Goal: Feedback & Contribution: Contribute content

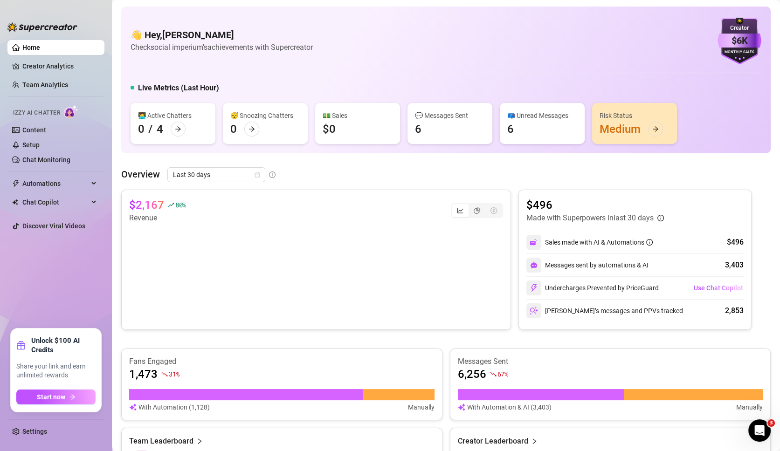
scroll to position [51, 0]
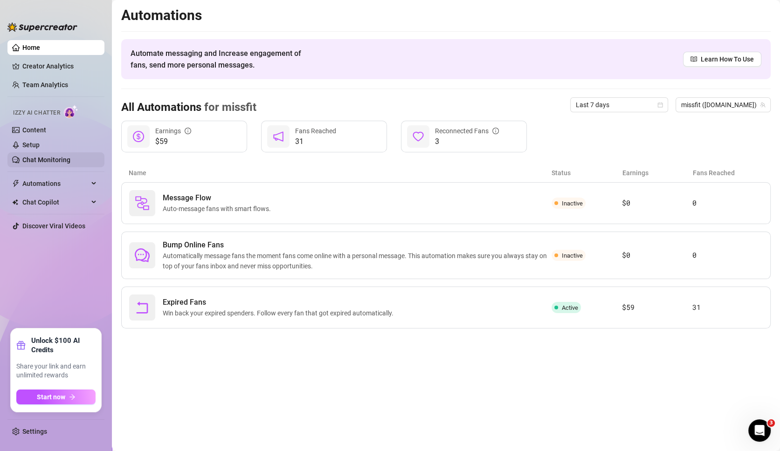
click at [66, 164] on link "Chat Monitoring" at bounding box center [46, 159] width 48 height 7
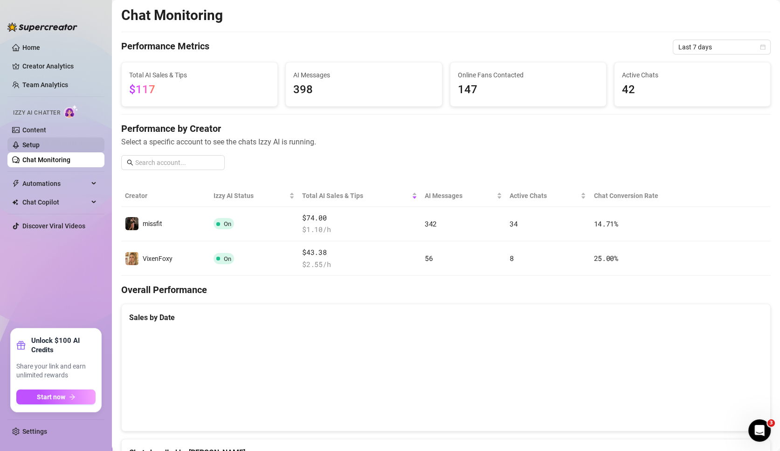
click at [40, 147] on link "Setup" at bounding box center [30, 144] width 17 height 7
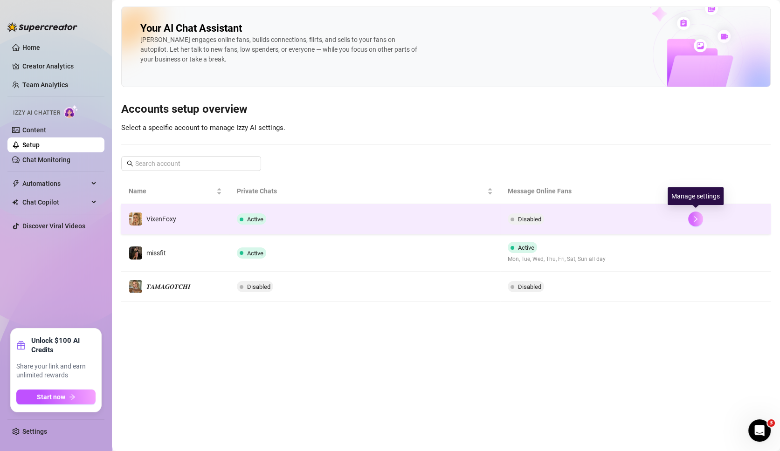
click at [695, 216] on icon "right" at bounding box center [695, 219] width 7 height 7
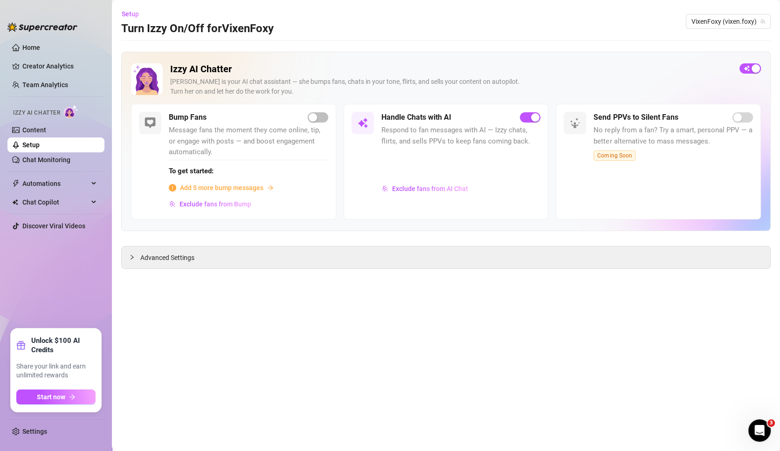
click at [40, 148] on link "Setup" at bounding box center [30, 144] width 17 height 7
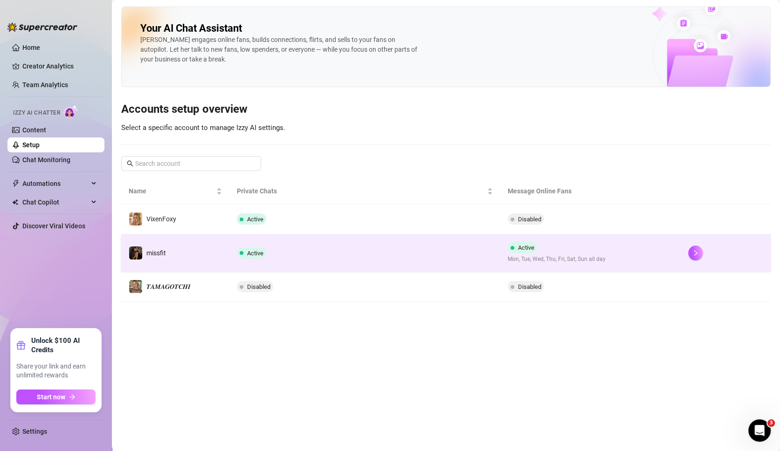
click at [426, 235] on td "Active" at bounding box center [364, 252] width 270 height 37
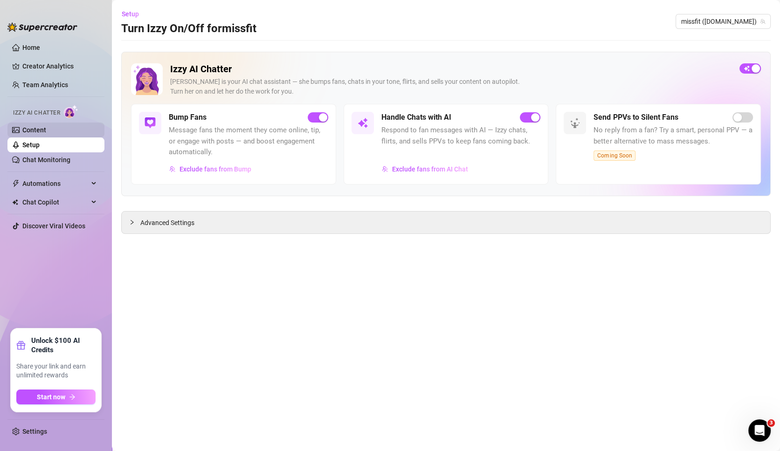
click at [34, 128] on link "Content" at bounding box center [34, 129] width 24 height 7
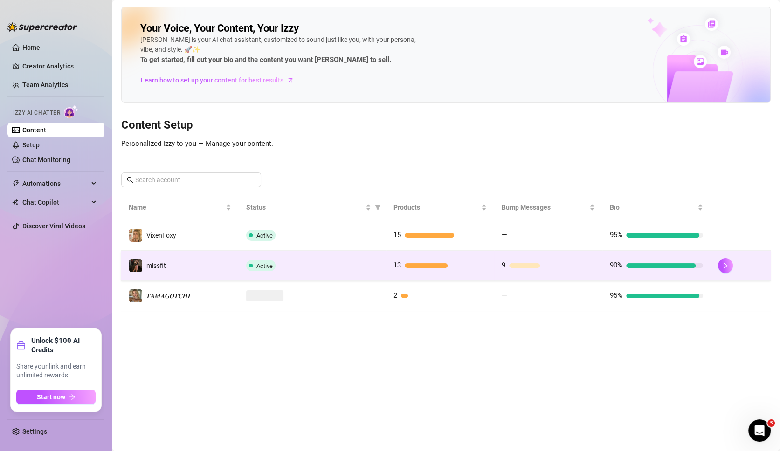
click at [277, 260] on div "Active" at bounding box center [312, 265] width 132 height 11
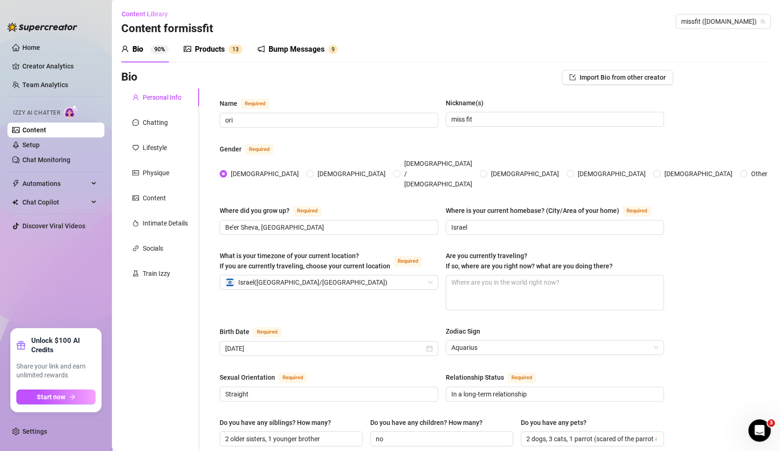
click at [287, 49] on div "Bump Messages" at bounding box center [296, 49] width 56 height 11
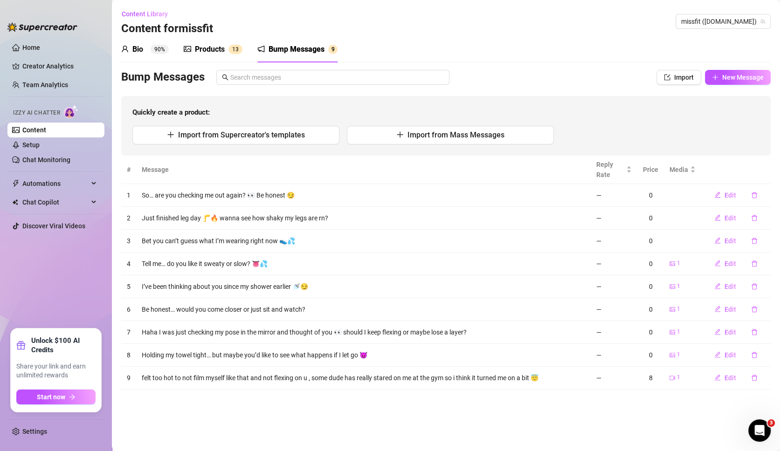
click at [215, 44] on div "Products" at bounding box center [210, 49] width 30 height 11
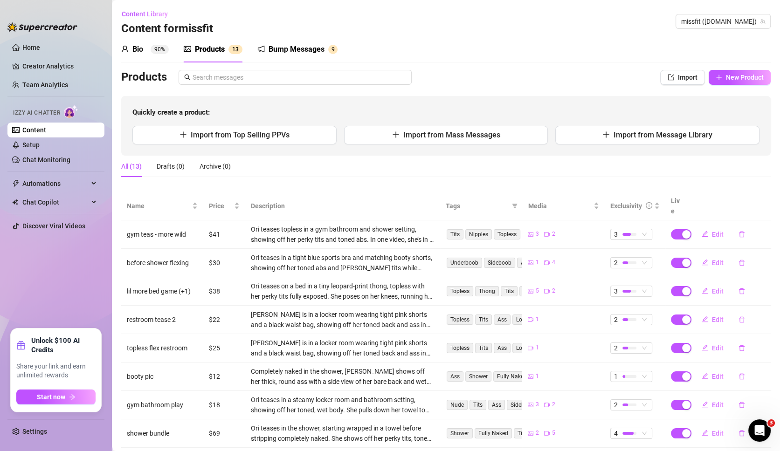
click at [284, 50] on div "Bump Messages" at bounding box center [296, 49] width 56 height 11
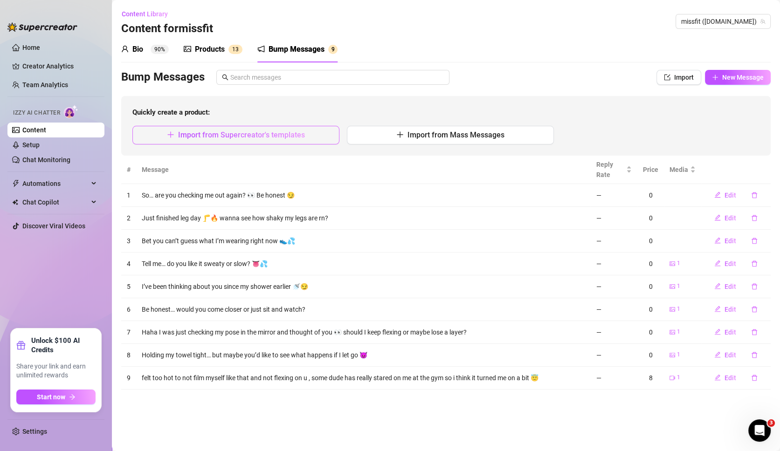
click at [283, 134] on span "Import from Supercreator's templates" at bounding box center [241, 135] width 127 height 9
type textarea "Type your message here..."
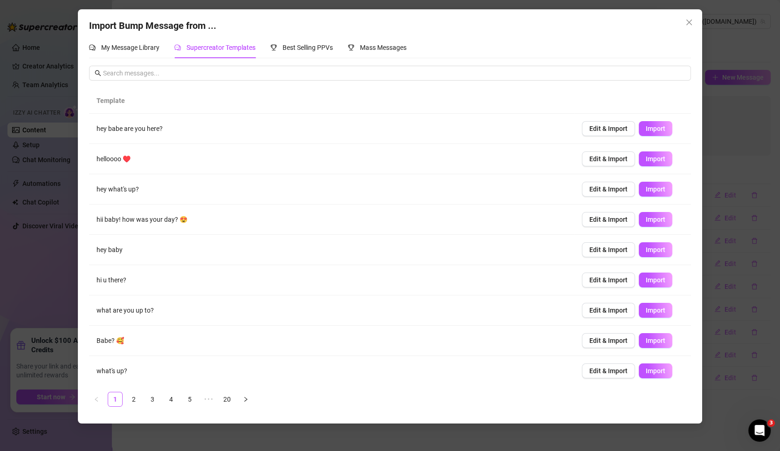
scroll to position [30, 0]
click at [195, 396] on link "5" at bounding box center [190, 399] width 14 height 14
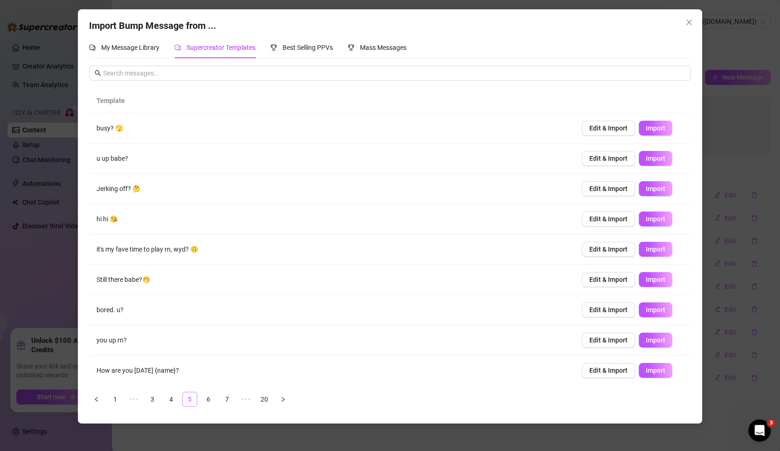
scroll to position [0, 0]
click at [209, 399] on link "6" at bounding box center [208, 399] width 14 height 14
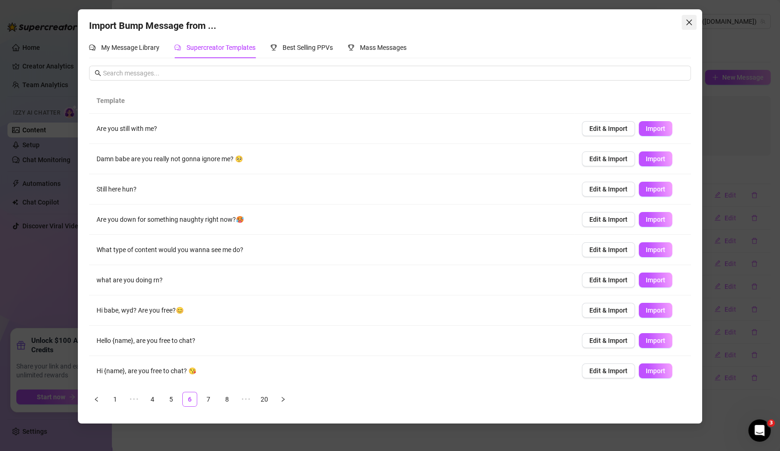
click at [686, 20] on icon "close" at bounding box center [688, 22] width 7 height 7
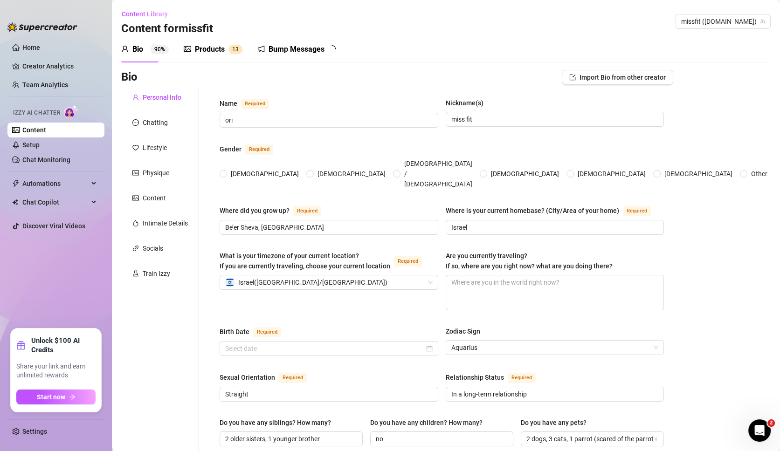
radio input "true"
type input "[DATE]"
click at [313, 43] on div "Bump Messages 9" at bounding box center [297, 49] width 80 height 26
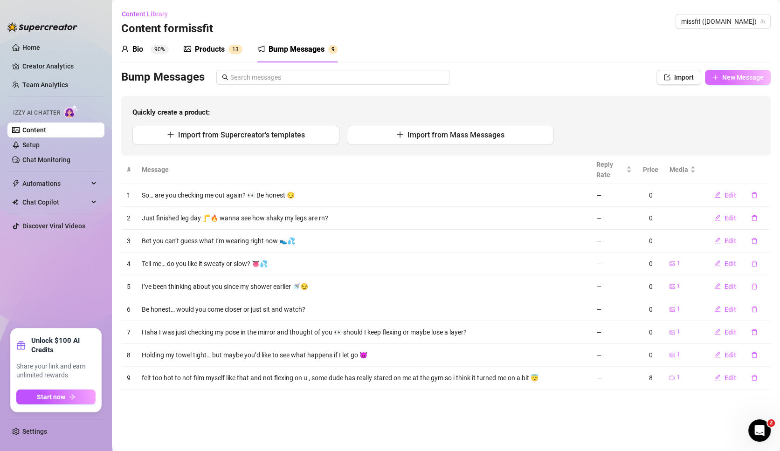
click at [753, 72] on button "New Message" at bounding box center [738, 77] width 66 height 15
type textarea "Type your message here..."
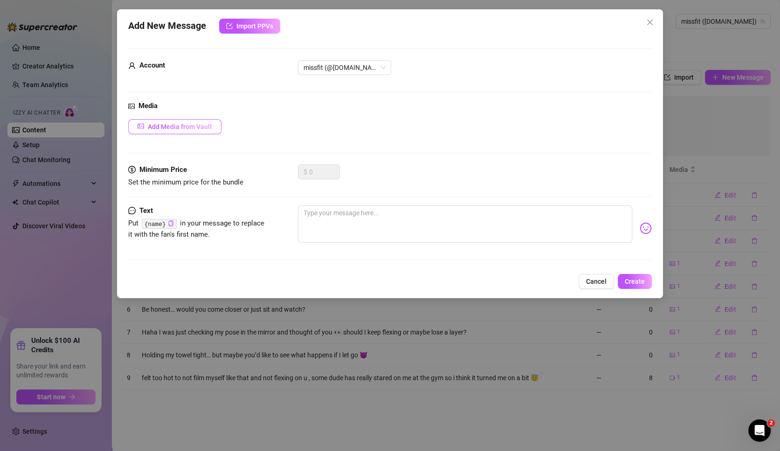
click at [200, 124] on span "Add Media from Vault" at bounding box center [180, 126] width 64 height 7
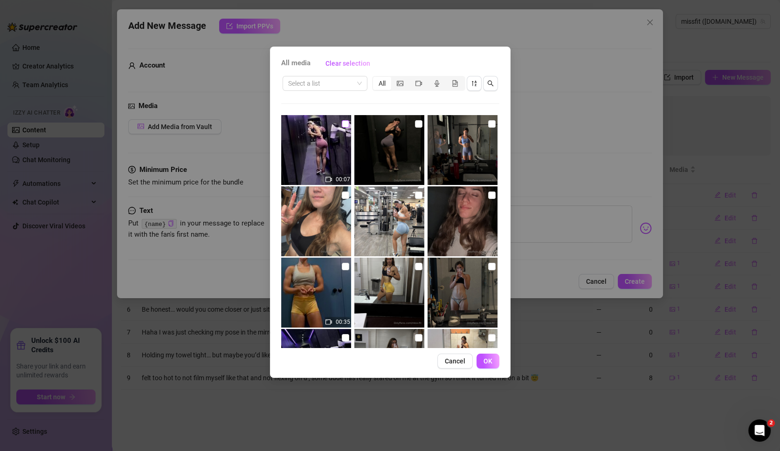
click at [342, 123] on input "checkbox" at bounding box center [345, 123] width 7 height 7
checkbox input "true"
click at [481, 357] on button "OK" at bounding box center [487, 361] width 23 height 15
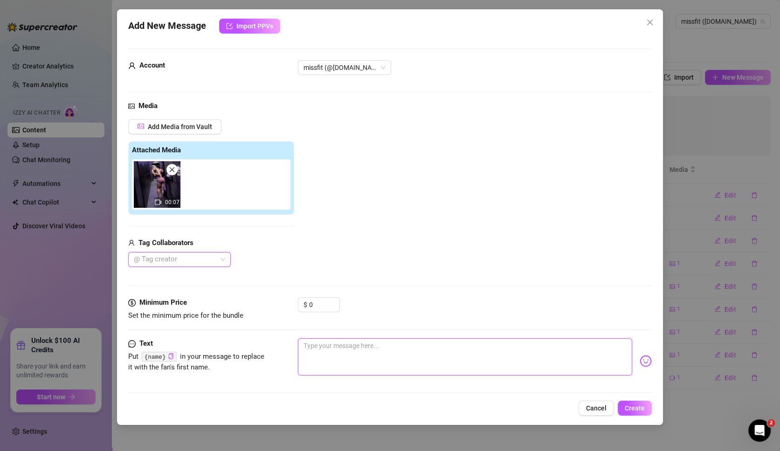
click at [398, 355] on textarea at bounding box center [465, 356] width 334 height 37
type textarea "i"
type textarea "Type your message here..."
type textarea "ן"
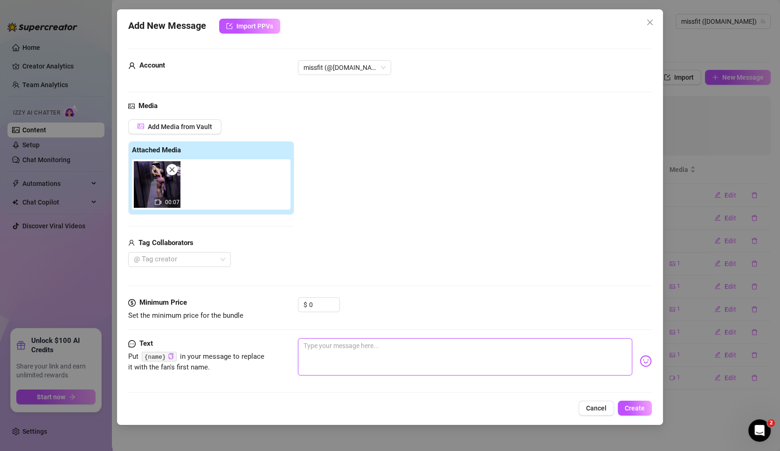
type textarea "ן"
type textarea "Type your message here..."
type textarea "i"
type textarea "Type your message here..."
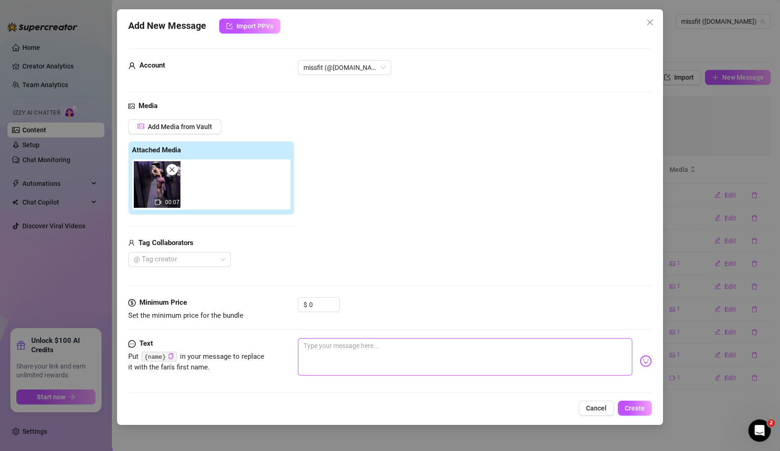
type textarea "ן"
type textarea "Type your message here..."
type textarea "i"
type textarea "Type your message here..."
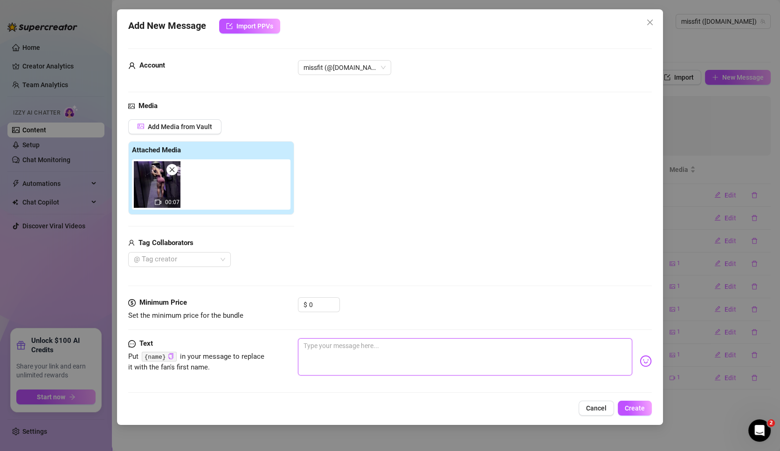
type textarea "I"
type textarea "Iv"
type textarea "Ive"
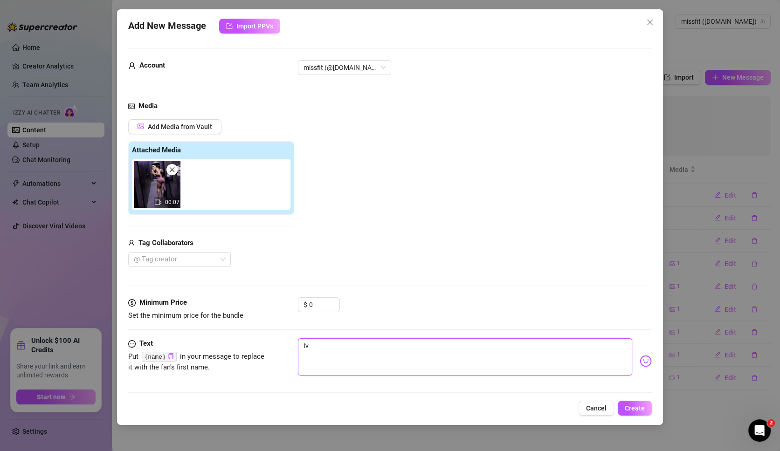
type textarea "Ive"
type textarea "Ive j"
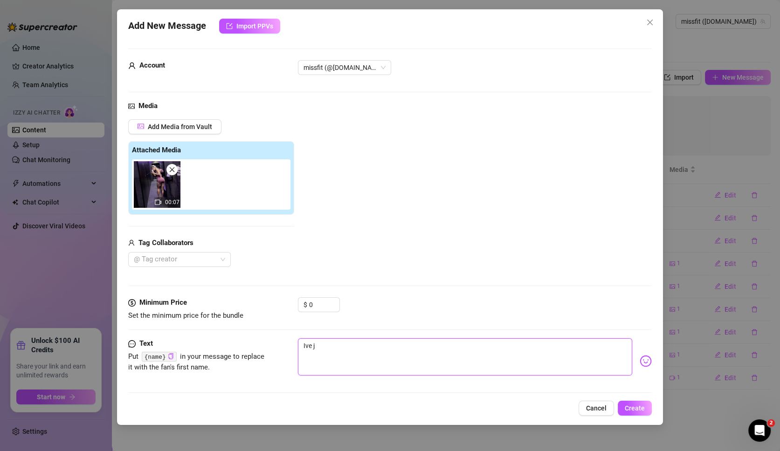
type textarea "Ive ju"
type textarea "Ive jus"
type textarea "Ive just"
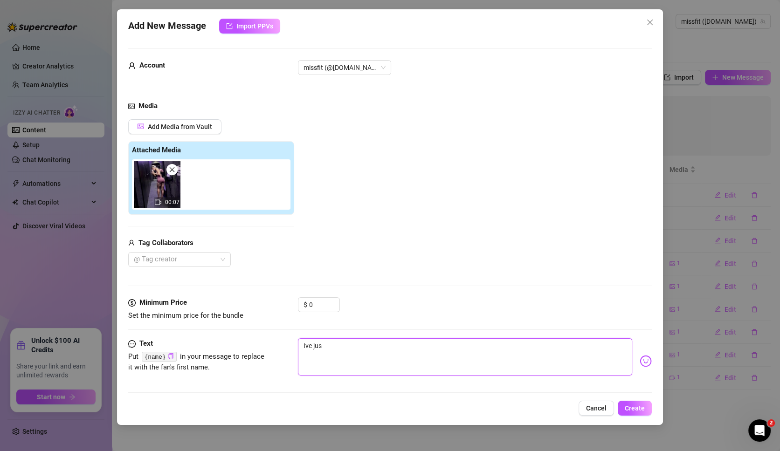
type textarea "Ive just"
type textarea "Ive just f"
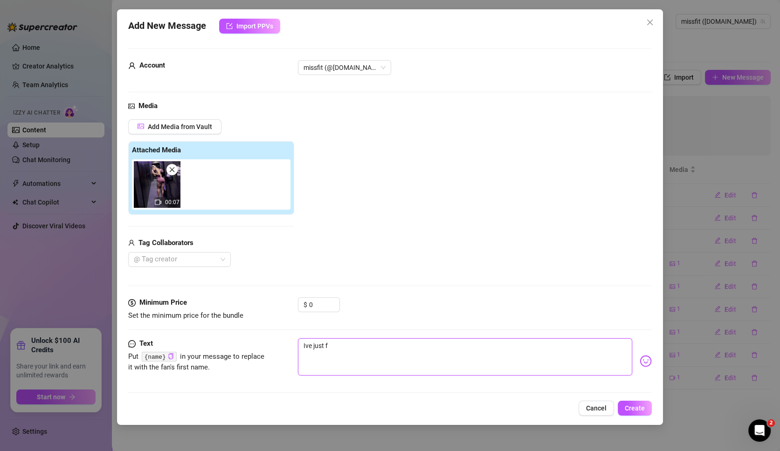
type textarea "Ive just fi"
type textarea "Ive just fin"
type textarea "Ive just fini"
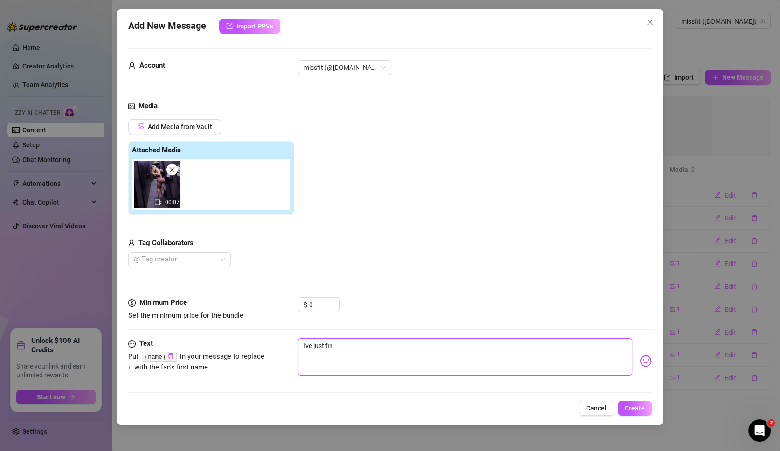
type textarea "Ive just fini"
type textarea "Ive just finis"
type textarea "Ive just finish"
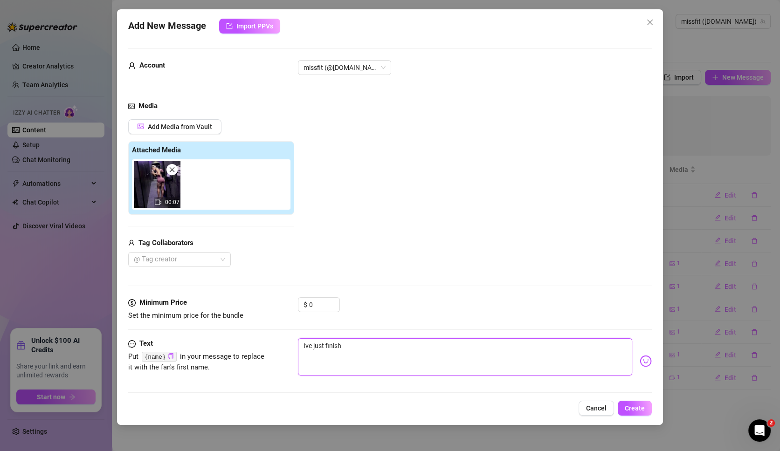
type textarea "Ive just finishe"
type textarea "Ive just finished"
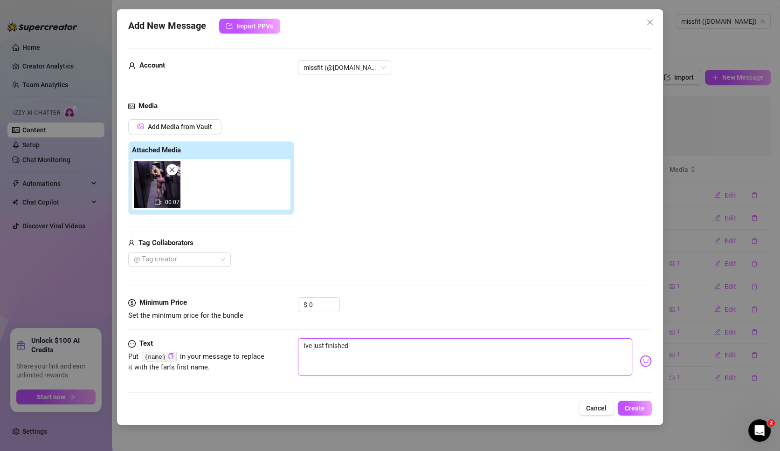
type textarea "Ive just finished"
type textarea "Ive just finished m"
type textarea "Ive just finished my"
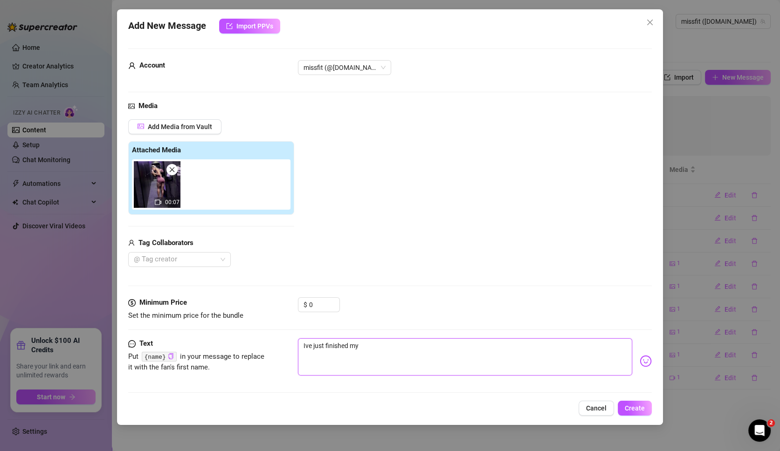
type textarea "Ive just finished my"
type textarea "Ive just finished my w"
type textarea "Ive just finished my wo"
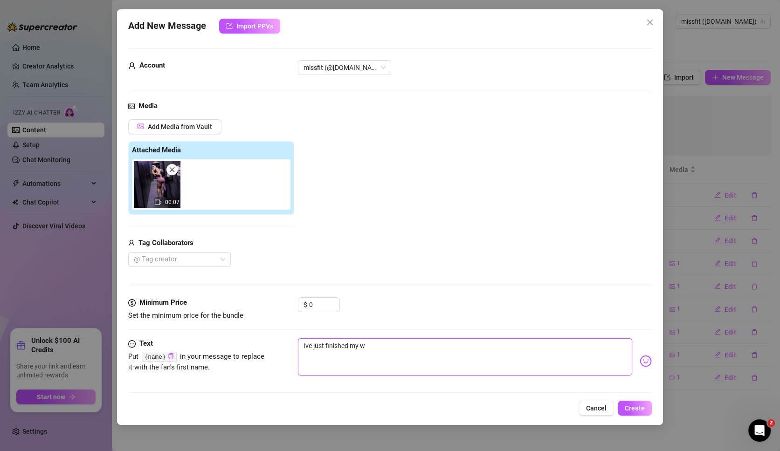
type textarea "Ive just finished my wo"
type textarea "Ive just finished my wor"
type textarea "Ive just finished my work"
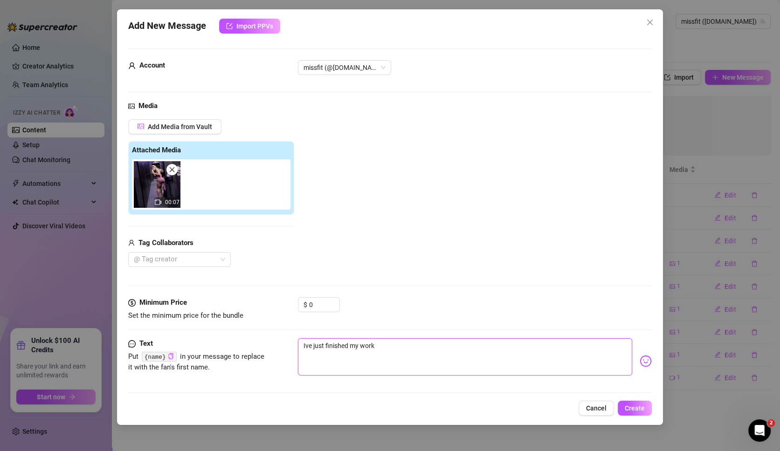
type textarea "Ive just finished my worko"
type textarea "Ive just finished my workou"
type textarea "Ive just finished my workout"
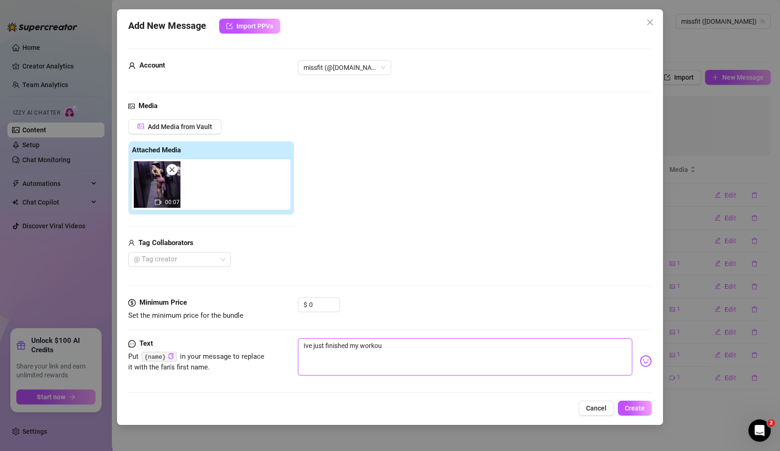
type textarea "Ive just finished my workout"
click at [402, 346] on textarea "Ive just finished my workout" at bounding box center [465, 356] width 334 height 37
paste textarea "🥵"
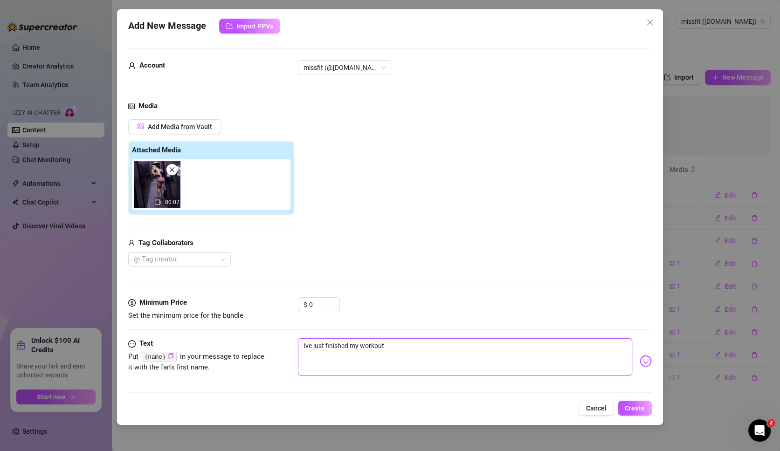
type textarea "Ive just finished my workout 🥵"
type textarea "Ive just finished my workout 🥵 w"
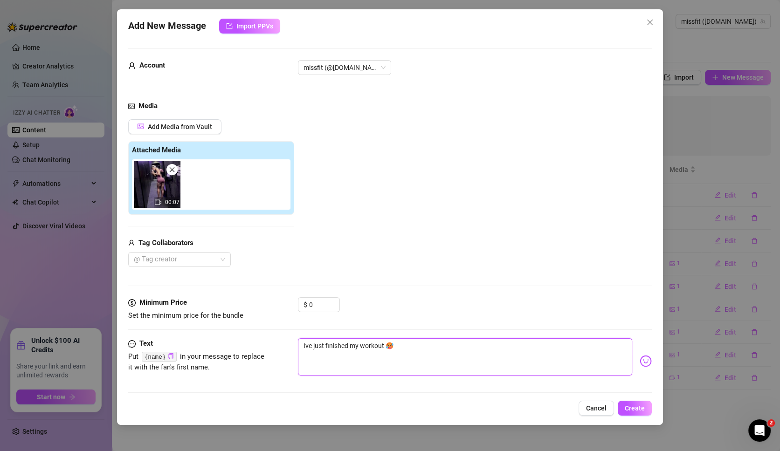
type textarea "Ive just finished my workout 🥵 w"
type textarea "Ive just finished my workout 🥵 wy"
type textarea "Ive just finished my workout 🥵 wyd"
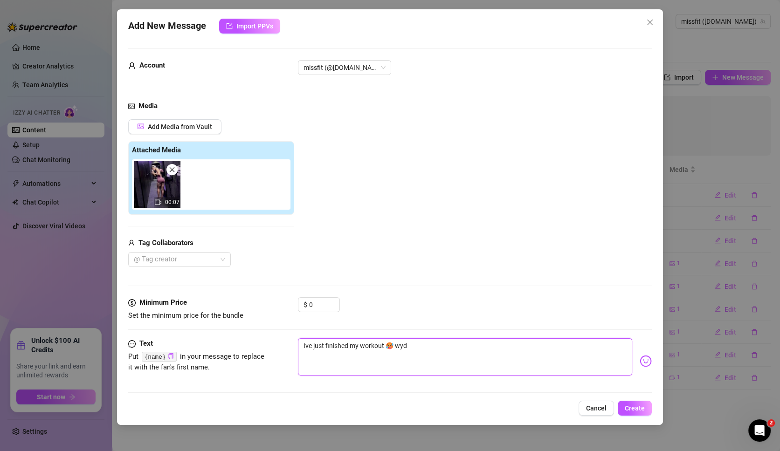
type textarea "Ive just finished my workout 🥵 wyd"
type textarea "Ive just finished my workout 🥵 wyd r"
type textarea "Ive just finished my workout 🥵 wyd rn"
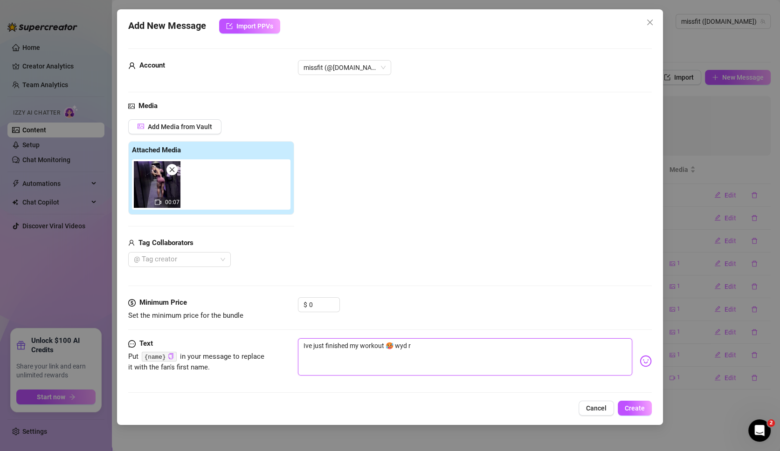
type textarea "Ive just finished my workout 🥵 wyd rn"
type textarea "Ive just finished my workout 🥵 wyd rn?"
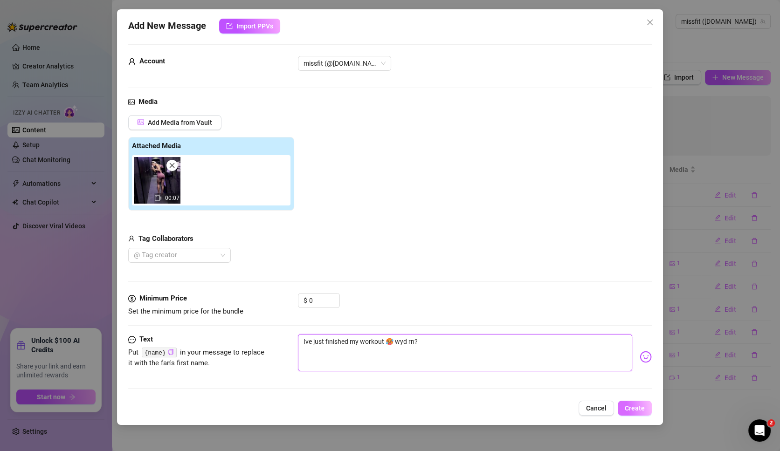
type textarea "Ive just finished my workout 🥵 wyd rn?"
click at [641, 403] on button "Create" at bounding box center [635, 408] width 34 height 15
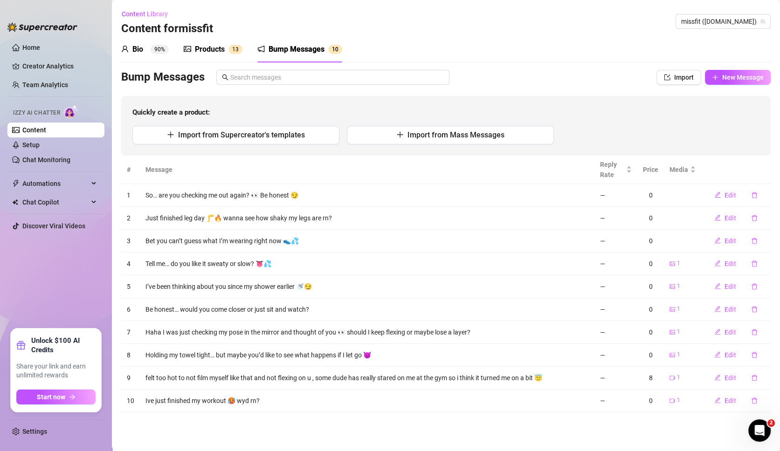
click at [155, 47] on sup "90%" at bounding box center [160, 49] width 18 height 9
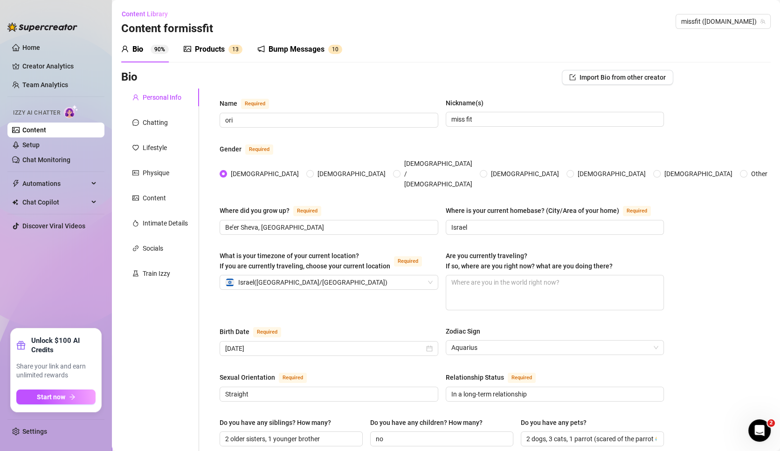
click at [46, 130] on link "Content" at bounding box center [34, 129] width 24 height 7
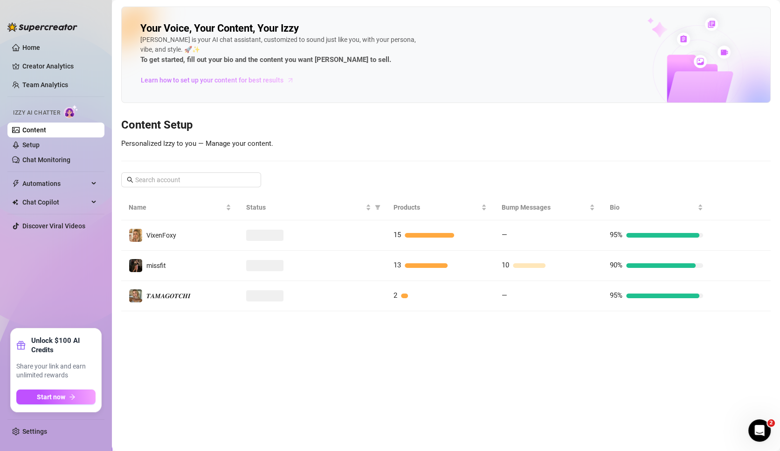
click at [206, 84] on span "Learn how to set up your content for best results" at bounding box center [212, 80] width 143 height 10
click at [40, 45] on link "Home" at bounding box center [31, 47] width 18 height 7
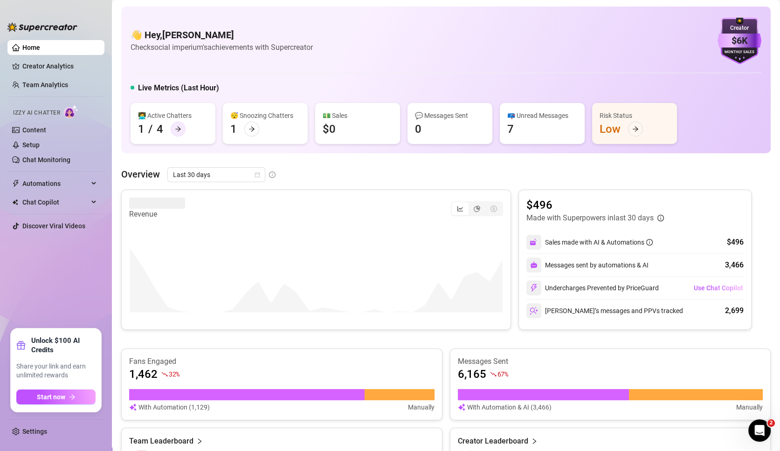
click at [177, 127] on icon "arrow-right" at bounding box center [178, 128] width 6 height 5
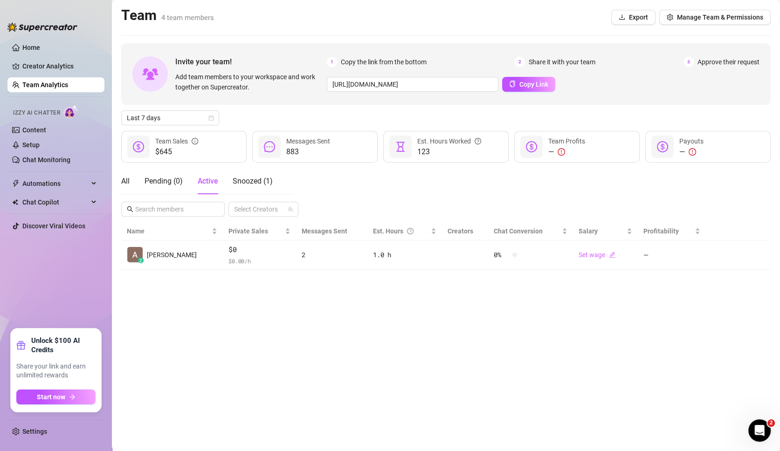
click at [132, 179] on div "All Pending ( 0 ) Active Snoozed ( 1 )" at bounding box center [196, 181] width 151 height 26
click at [125, 180] on div "All" at bounding box center [125, 181] width 8 height 11
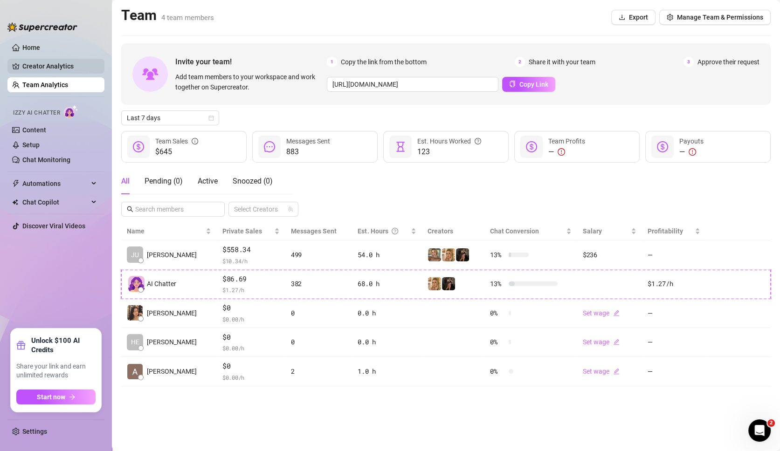
click at [35, 65] on link "Creator Analytics" at bounding box center [59, 66] width 75 height 15
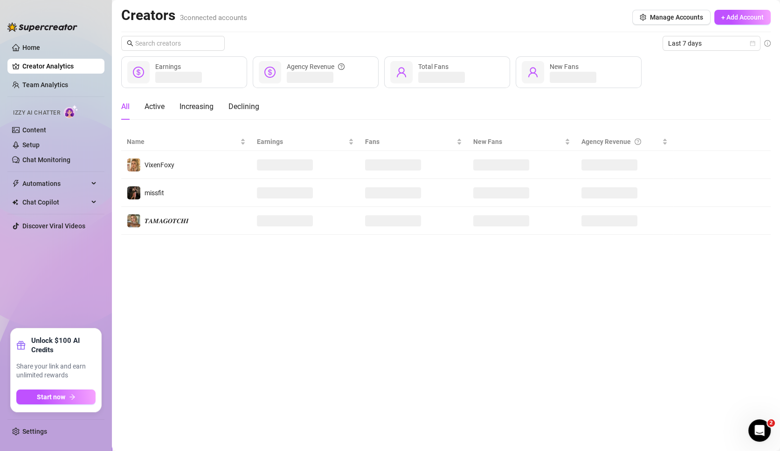
click at [22, 39] on ul "Home Creator Analytics Team Analytics Izzy AI Chatter Content Setup Chat Monito…" at bounding box center [55, 180] width 97 height 289
click at [24, 49] on link "Home" at bounding box center [31, 47] width 18 height 7
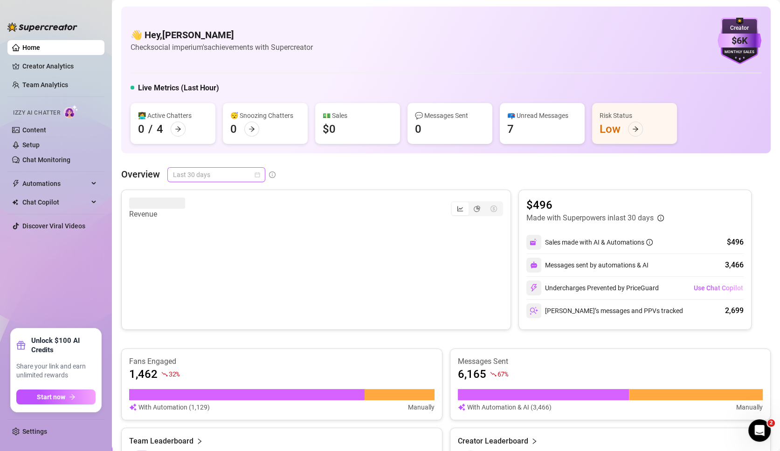
click at [245, 172] on span "Last 30 days" at bounding box center [216, 175] width 87 height 14
click at [232, 218] on div "Last 30 days" at bounding box center [215, 223] width 83 height 10
click at [215, 174] on span "Last 30 days" at bounding box center [216, 175] width 87 height 14
click at [221, 206] on div "Last 7 days" at bounding box center [215, 208] width 83 height 10
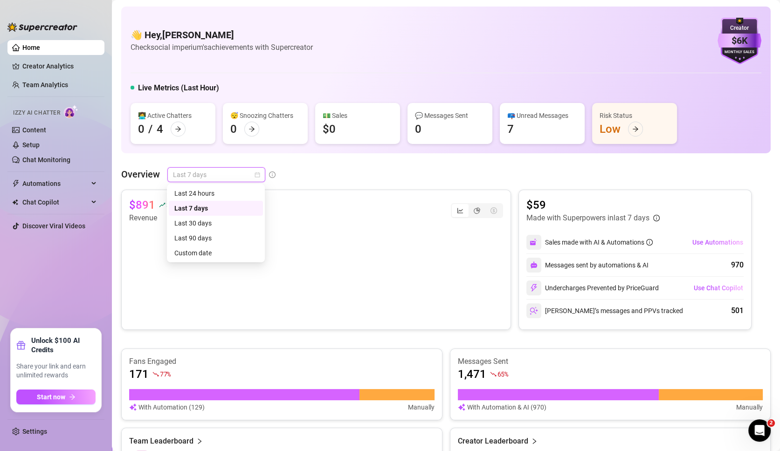
click at [207, 179] on span "Last 7 days" at bounding box center [216, 175] width 87 height 14
click at [206, 219] on div "Last 30 days" at bounding box center [215, 223] width 83 height 10
